Goal: Transaction & Acquisition: Subscribe to service/newsletter

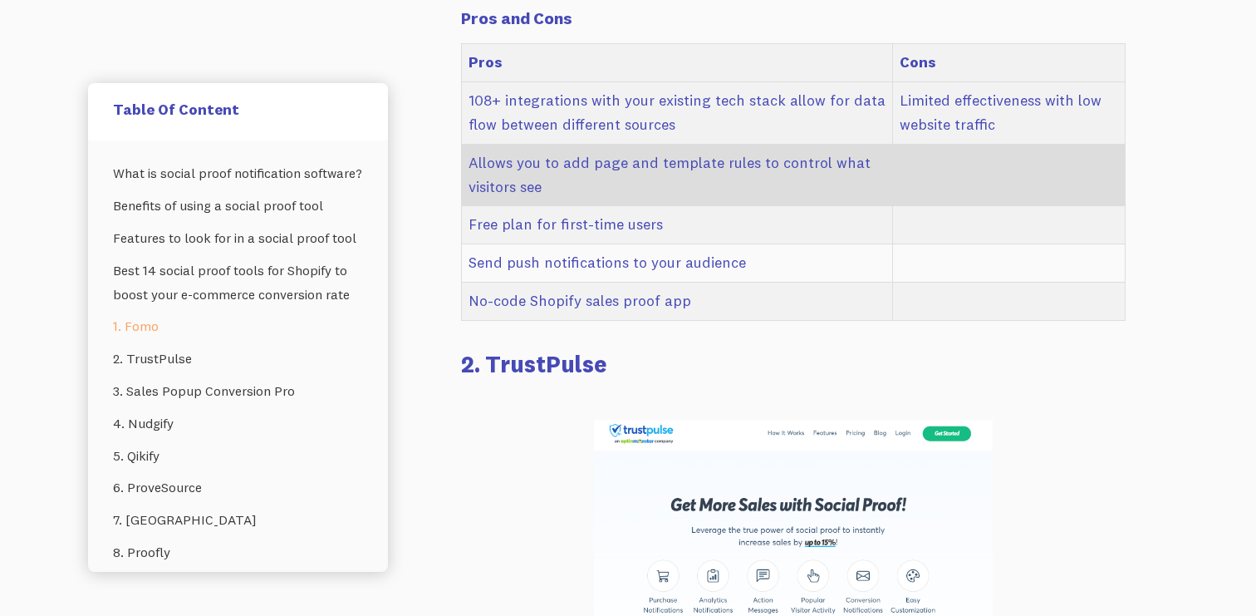
scroll to position [3659, 0]
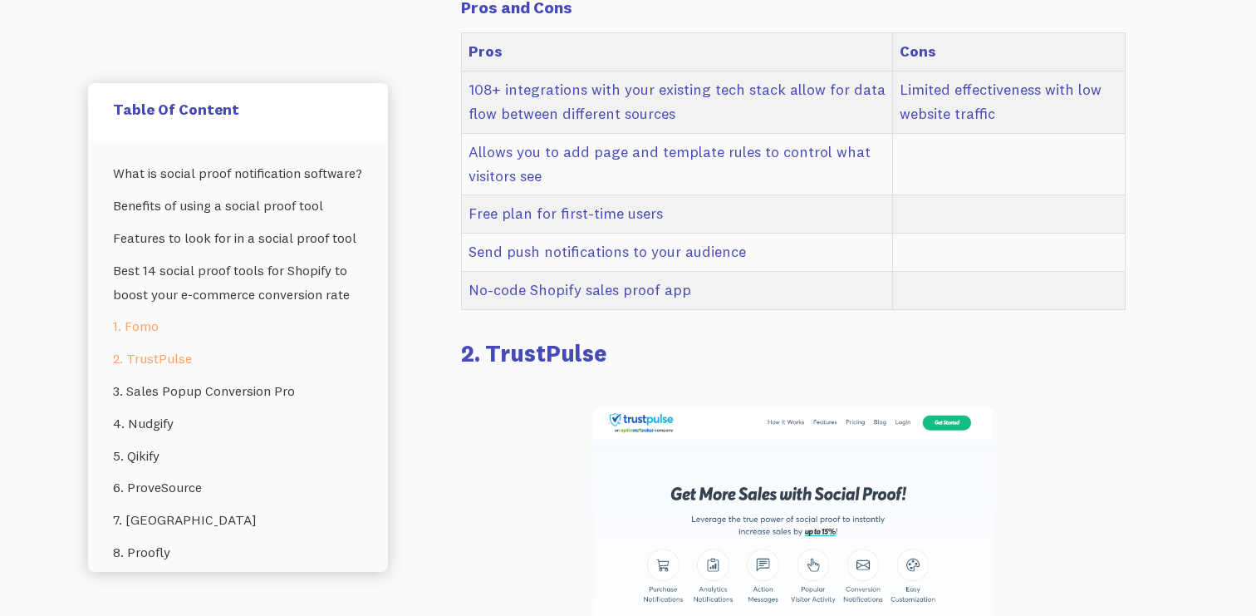
click at [165, 356] on link "2. TrustPulse" at bounding box center [238, 358] width 250 height 32
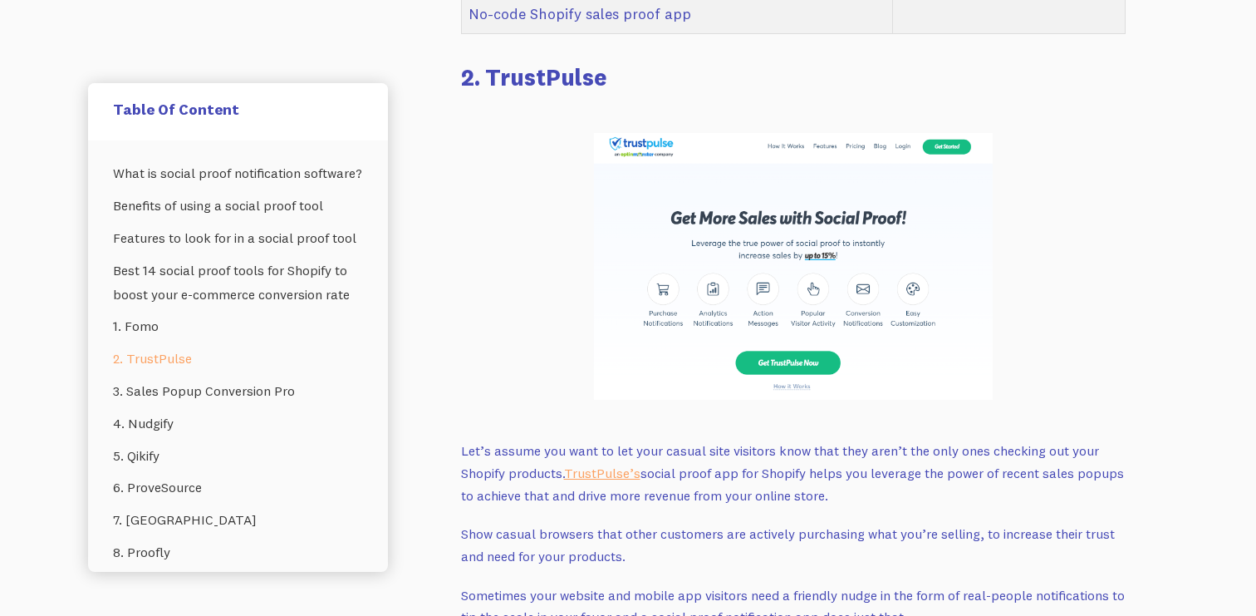
scroll to position [3947, 0]
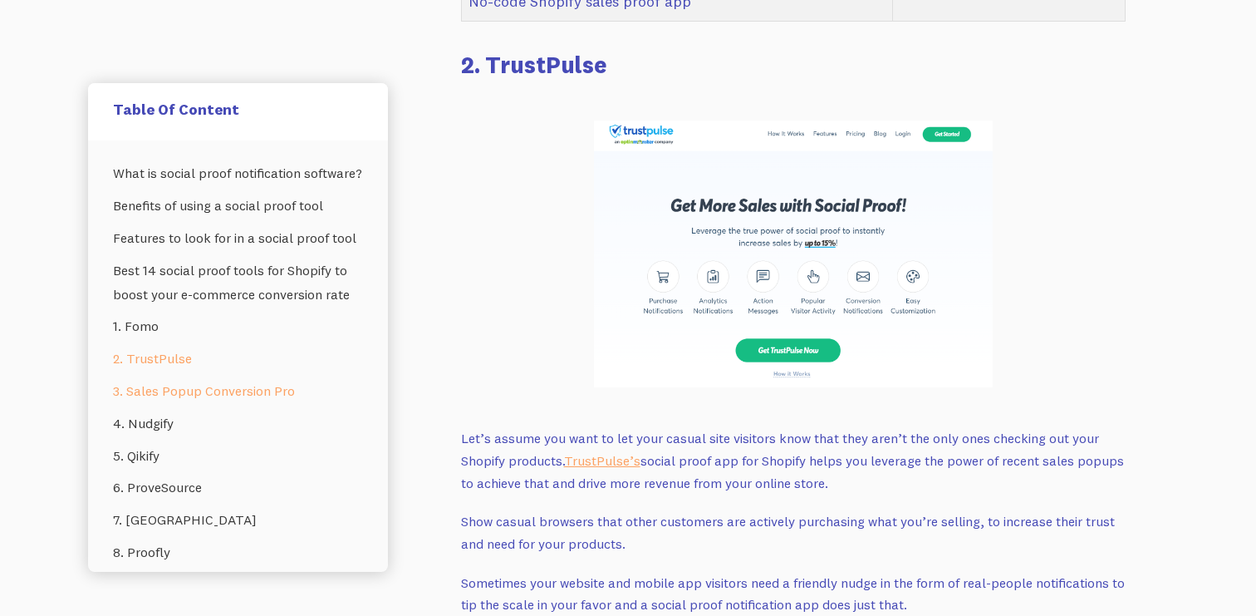
click at [160, 387] on link "3. Sales Popup Conversion Pro" at bounding box center [238, 391] width 250 height 32
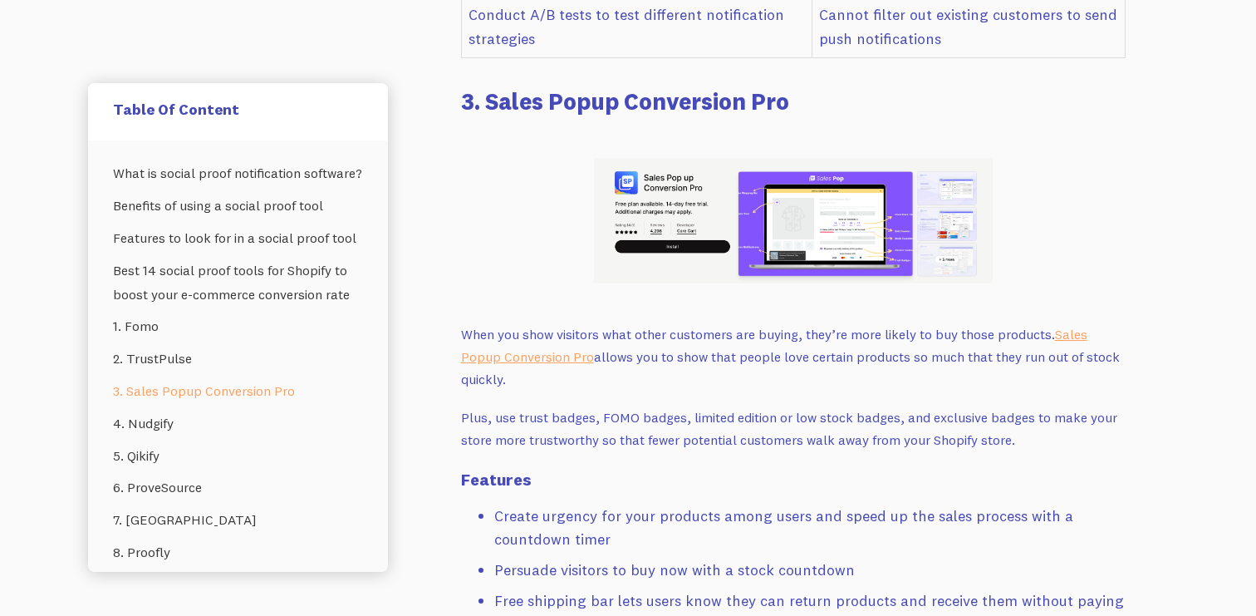
scroll to position [5028, 0]
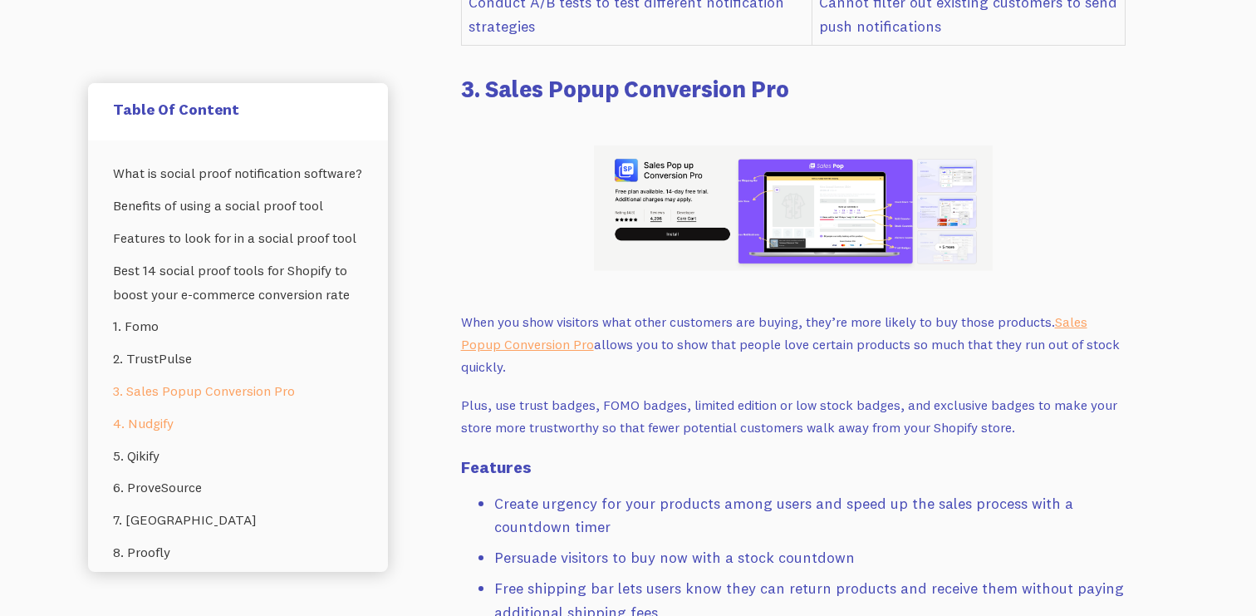
click at [143, 430] on link "4. Nudgify" at bounding box center [238, 423] width 250 height 32
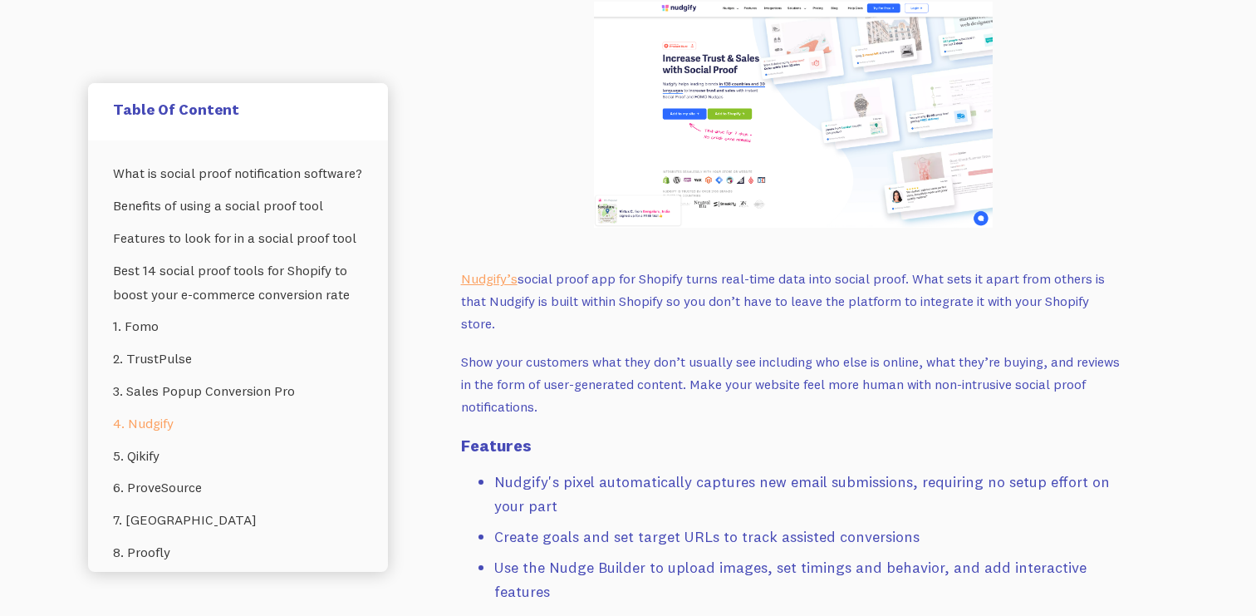
scroll to position [6035, 0]
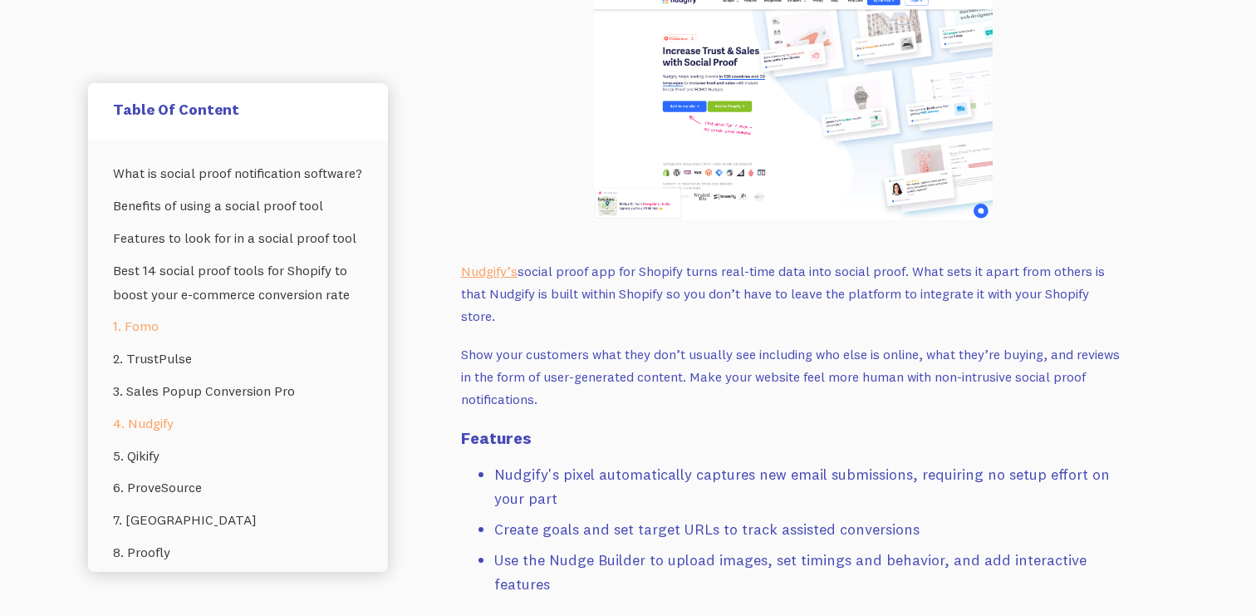
click at [152, 325] on link "1. Fomo" at bounding box center [238, 326] width 250 height 32
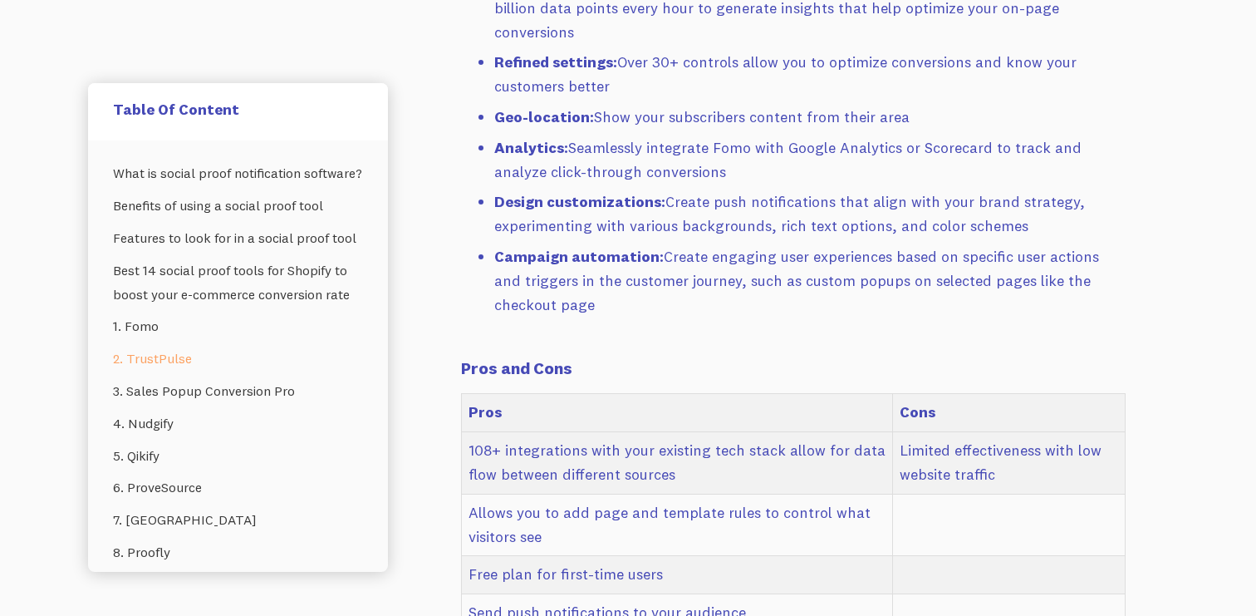
scroll to position [2362, 0]
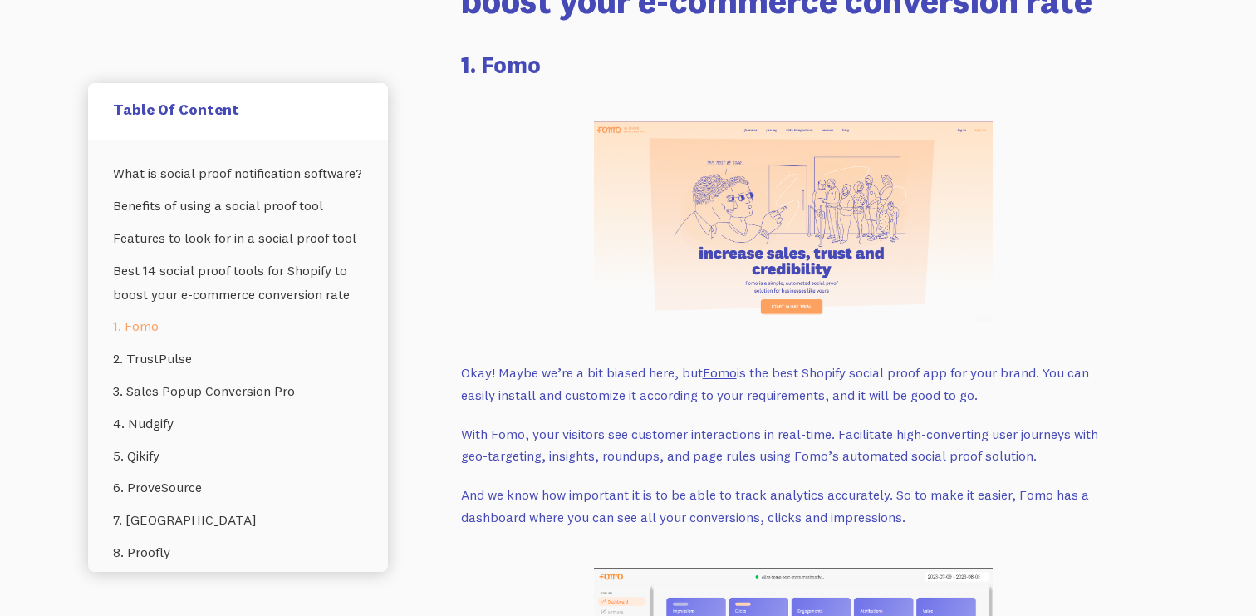
click at [723, 364] on link "Fomo" at bounding box center [720, 372] width 34 height 17
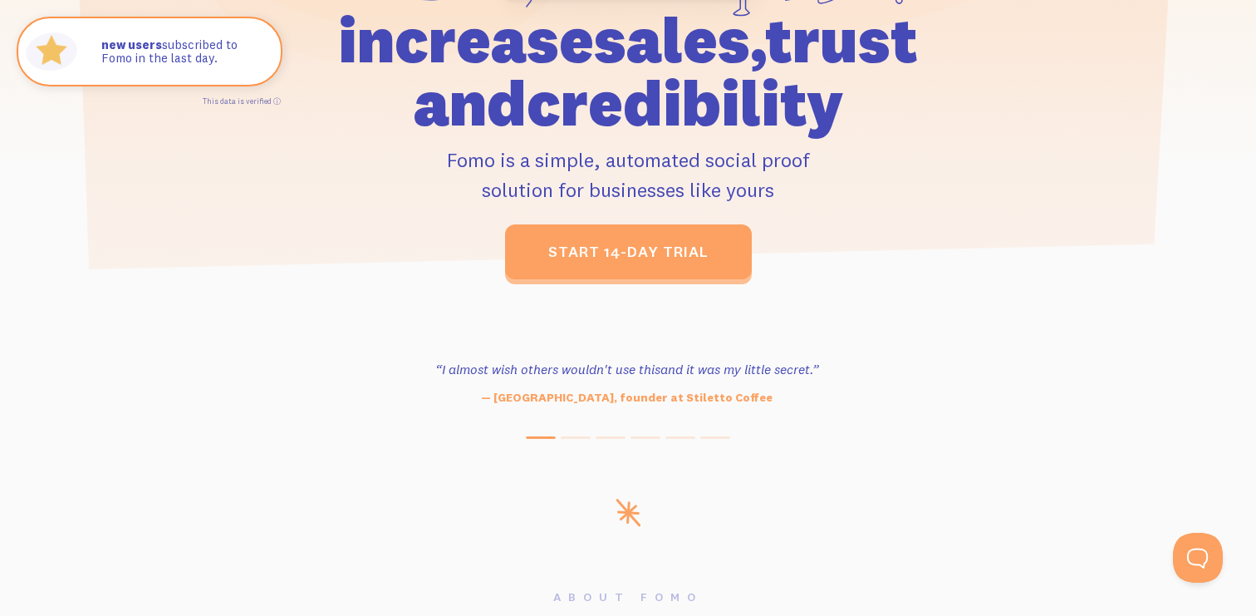
scroll to position [504, 0]
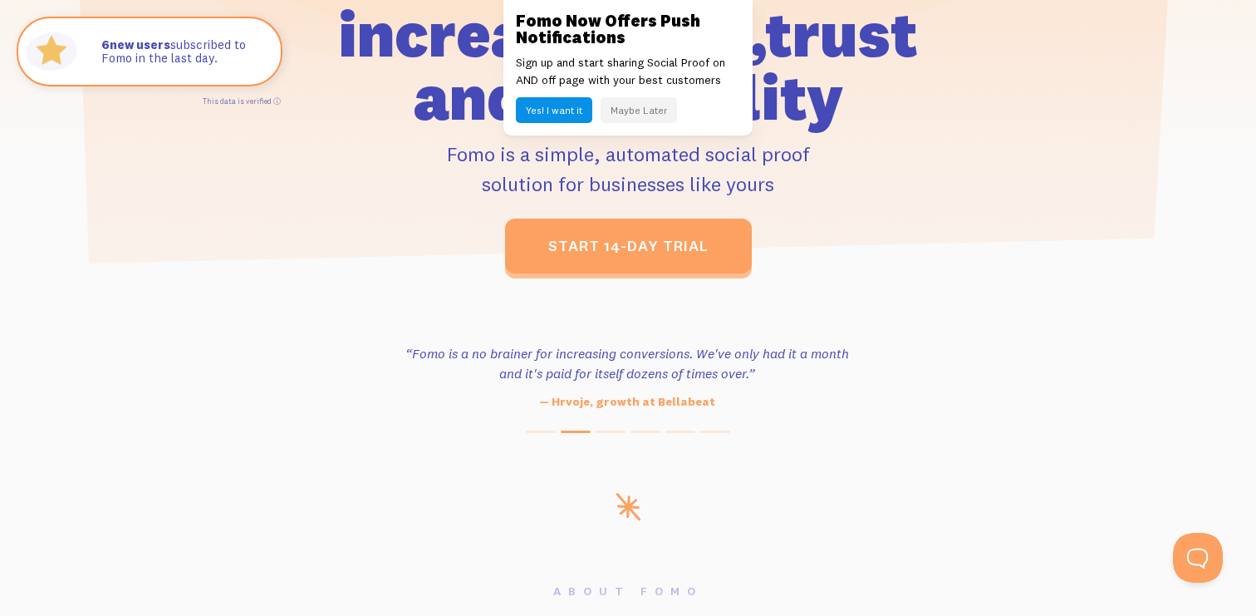
click at [646, 113] on button "Maybe Later" at bounding box center [639, 110] width 76 height 26
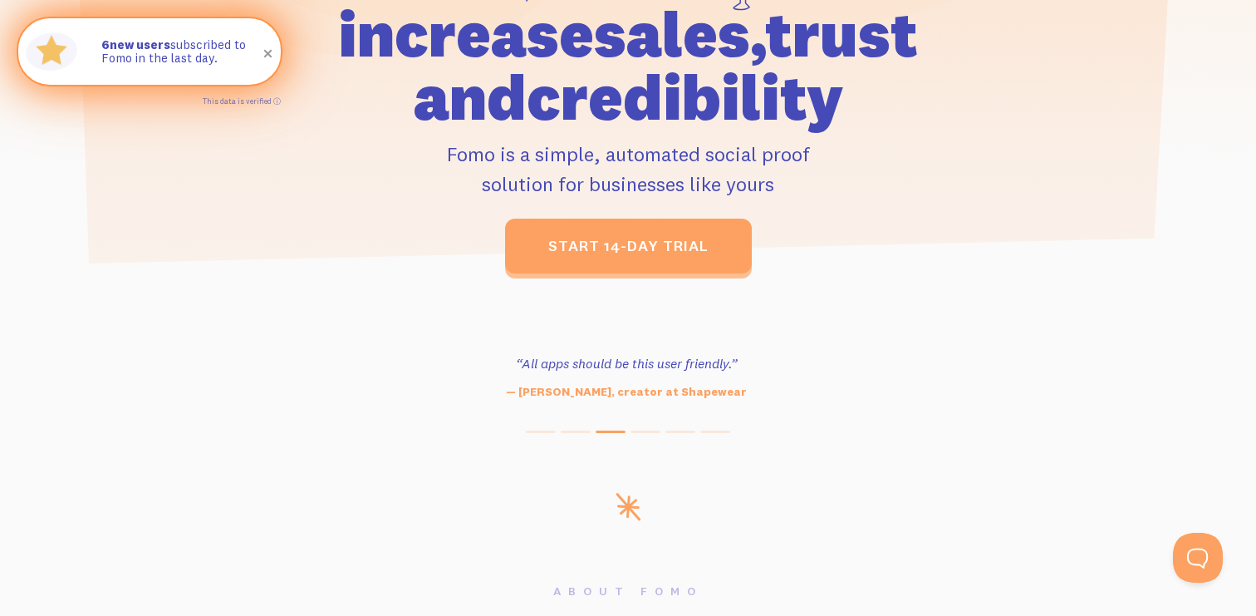
click at [269, 56] on span at bounding box center [268, 54] width 28 height 28
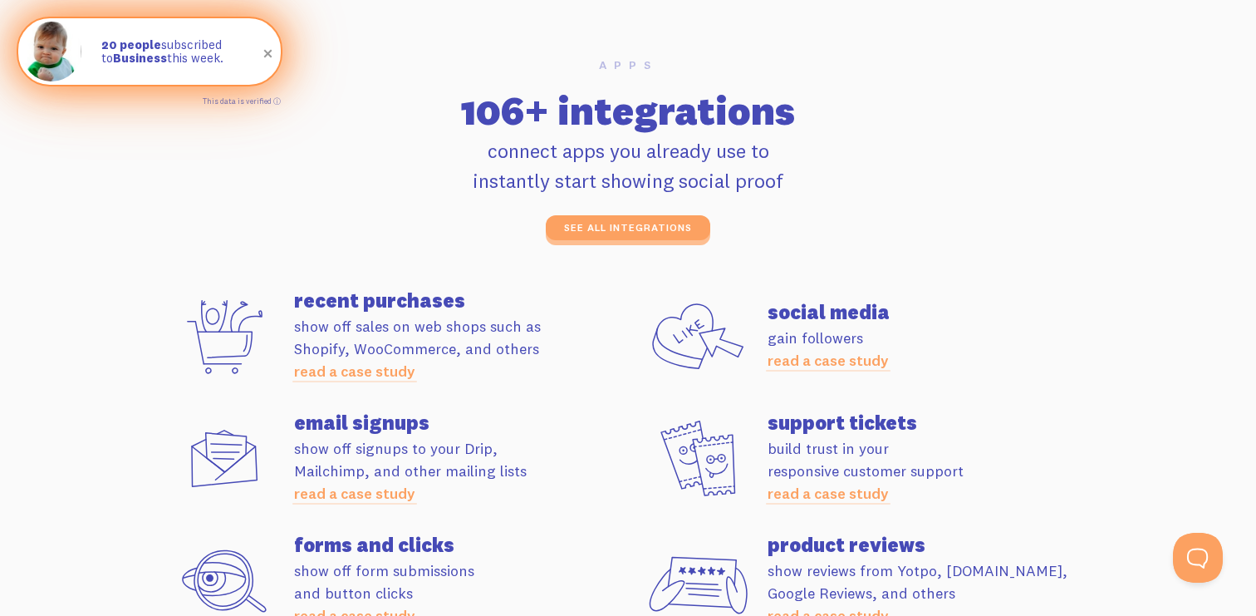
scroll to position [4467, 0]
click at [663, 220] on link "see all integrations" at bounding box center [628, 231] width 165 height 25
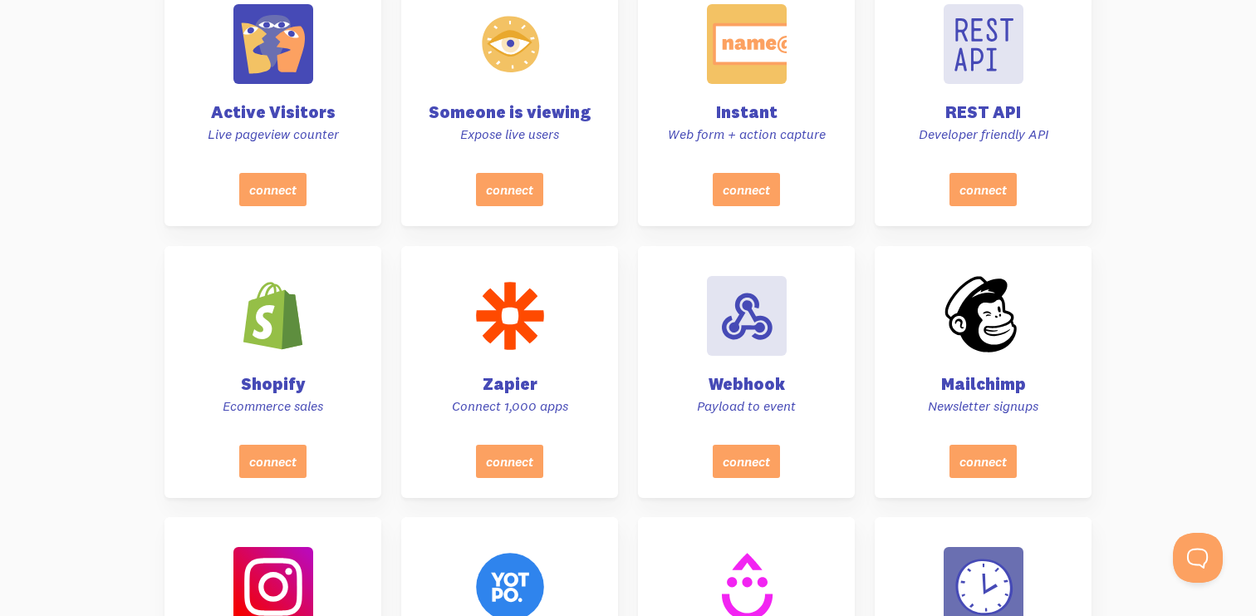
scroll to position [776, 0]
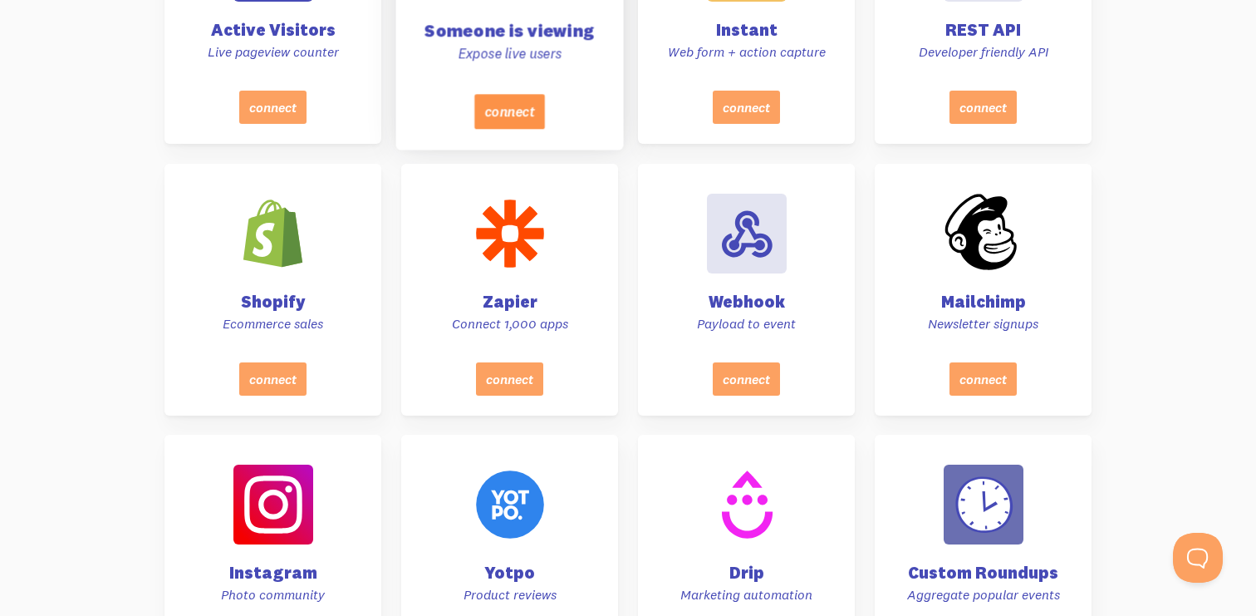
click at [528, 111] on button "connect" at bounding box center [509, 111] width 71 height 35
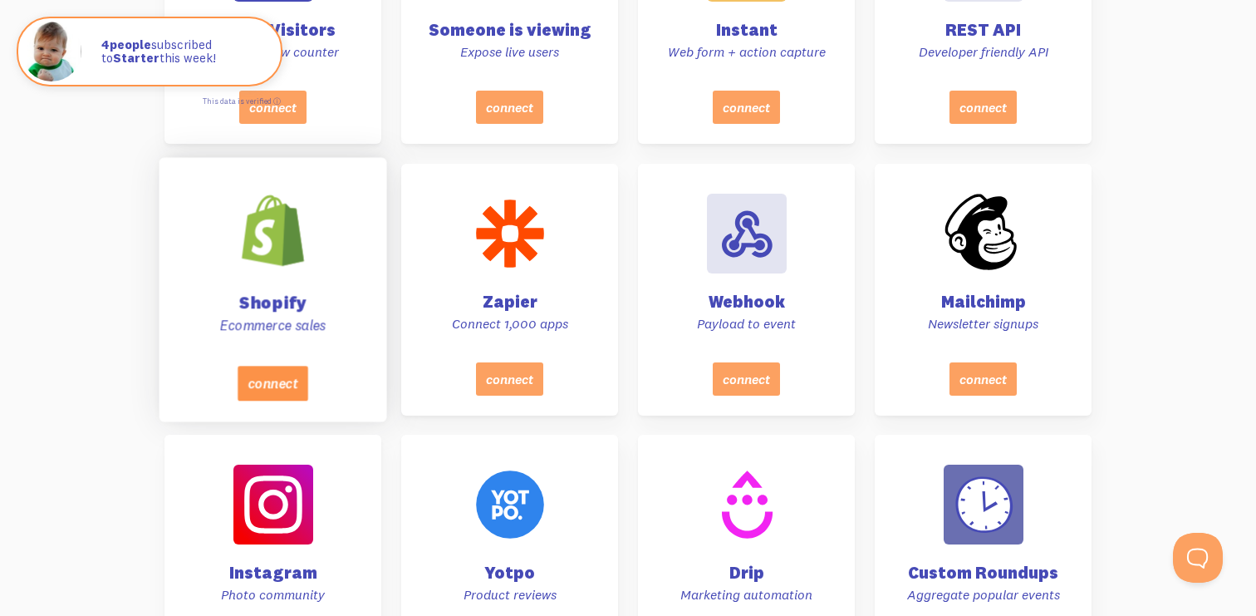
click at [288, 376] on button "connect" at bounding box center [273, 383] width 71 height 35
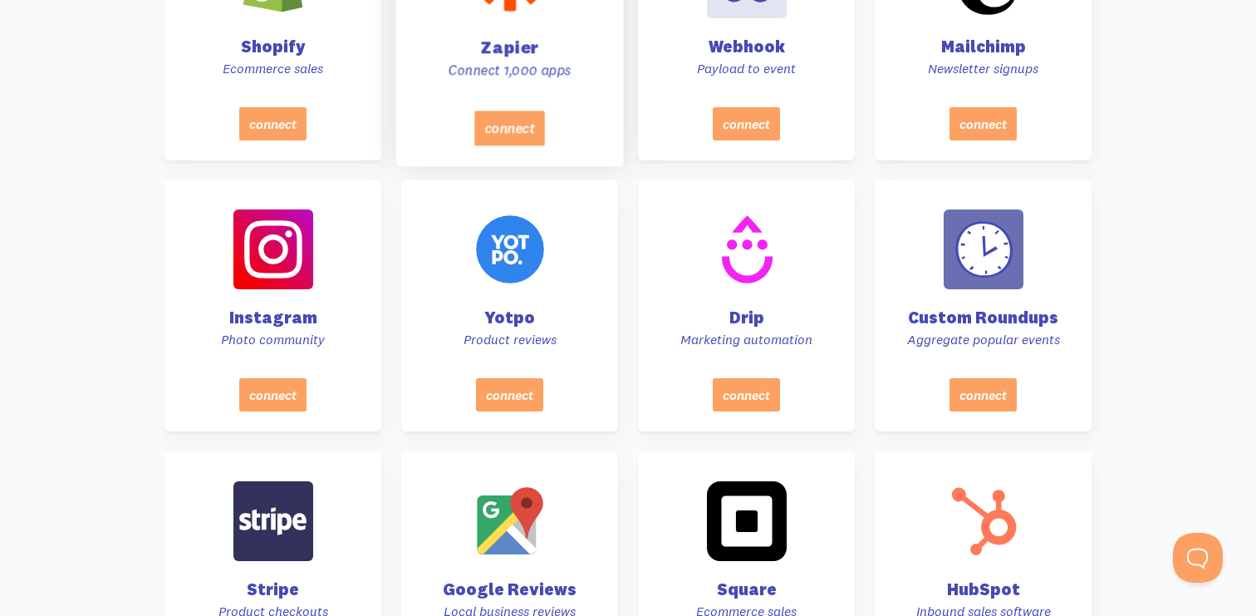
scroll to position [0, 0]
